Goal: Task Accomplishment & Management: Use online tool/utility

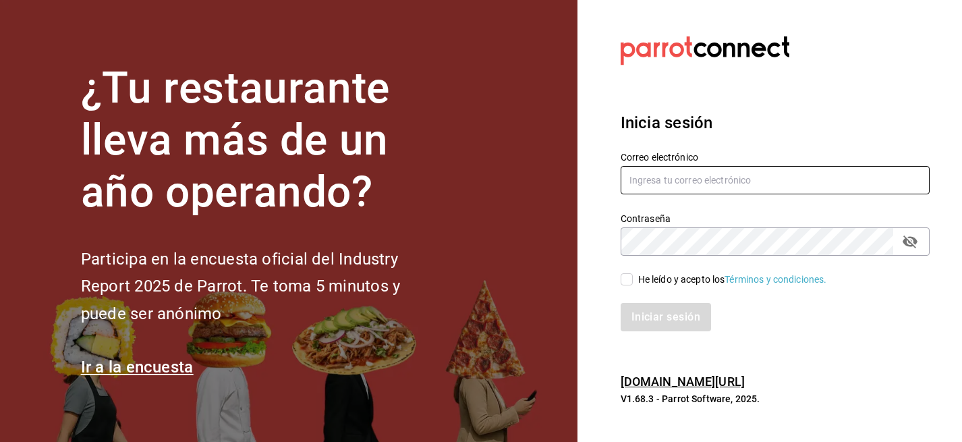
type input "lili_fg90@hotmail.com"
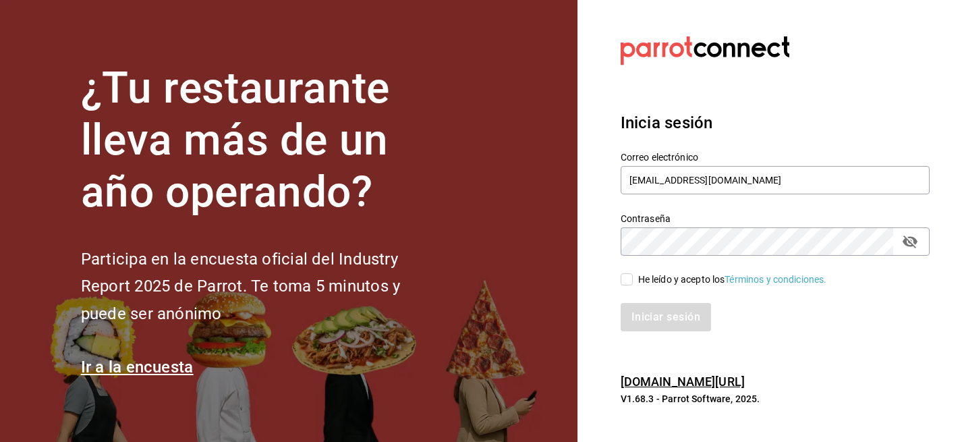
click at [625, 279] on input "He leído y acepto los Términos y condiciones." at bounding box center [627, 279] width 12 height 12
checkbox input "true"
click at [653, 316] on button "Iniciar sesión" at bounding box center [667, 317] width 92 height 28
